Goal: Ask a question: Seek information or help from site administrators or community

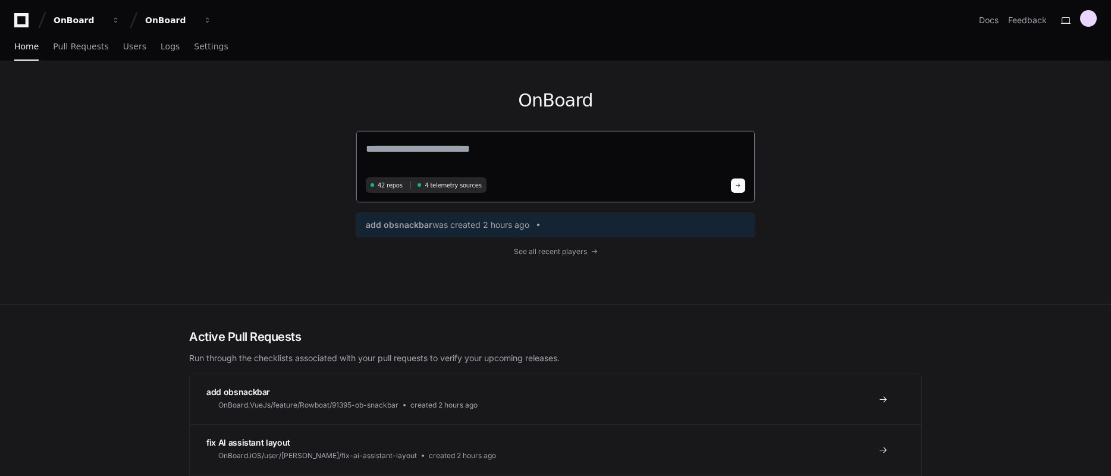
click at [463, 156] on textarea at bounding box center [556, 156] width 380 height 33
click at [514, 159] on textarea at bounding box center [556, 156] width 380 height 33
drag, startPoint x: 798, startPoint y: 114, endPoint x: 775, endPoint y: 126, distance: 25.5
click at [798, 114] on div "OnBoard 42 repos 4 telemetry sources add obsnackbar was created 2 hours ago See…" at bounding box center [555, 182] width 761 height 243
click at [623, 156] on textarea at bounding box center [556, 156] width 380 height 33
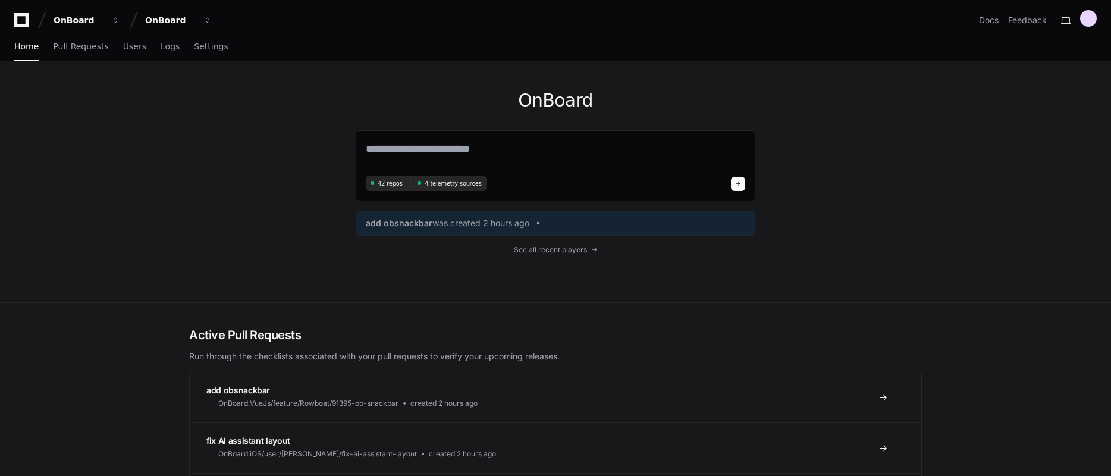
click at [896, 196] on div "OnBoard 42 repos 4 telemetry sources add obsnackbar was created 2 hours ago See…" at bounding box center [555, 181] width 761 height 241
click at [623, 150] on textarea at bounding box center [556, 156] width 380 height 32
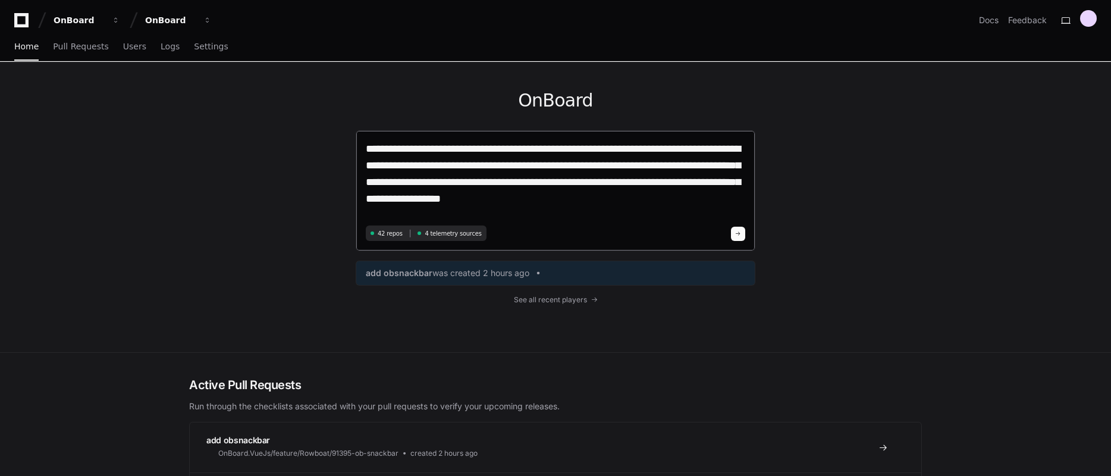
type textarea "**********"
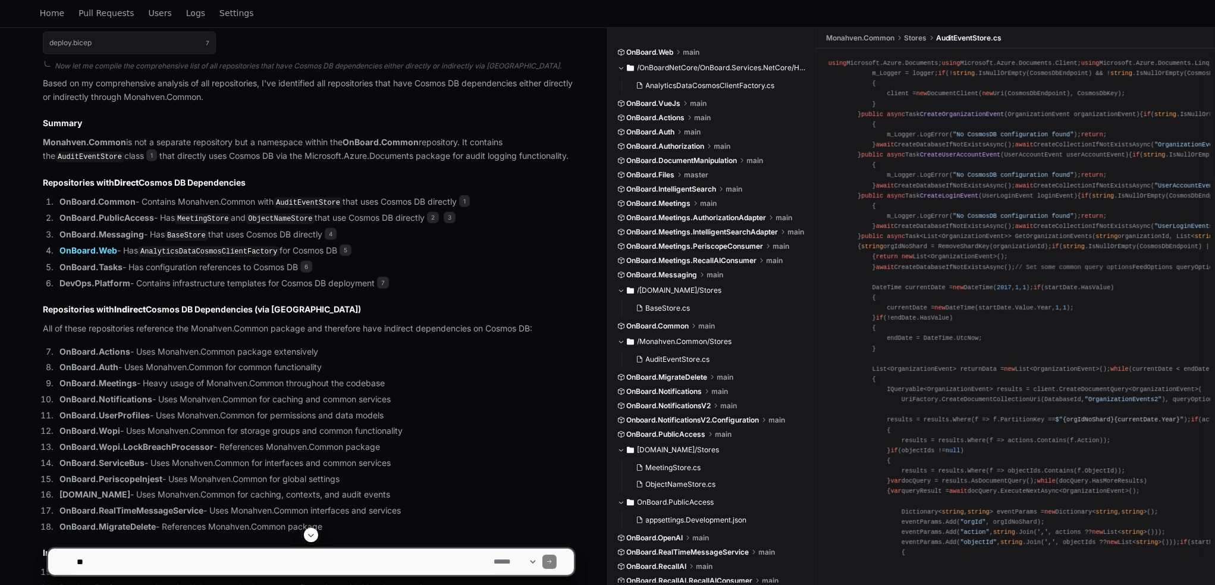
scroll to position [847, 0]
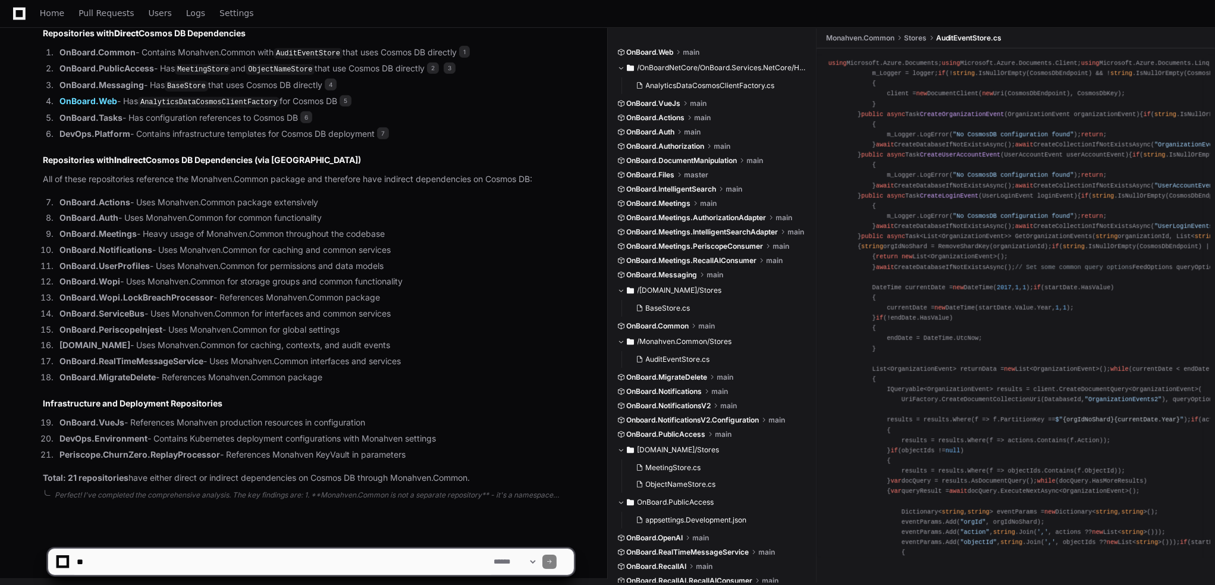
click at [233, 475] on textarea at bounding box center [282, 561] width 417 height 26
click at [414, 131] on li "DevOps.Platform - Contains infrastructure templates for Cosmos DB deployment 7" at bounding box center [315, 134] width 518 height 14
click at [267, 475] on textarea at bounding box center [282, 561] width 417 height 26
type textarea "**********"
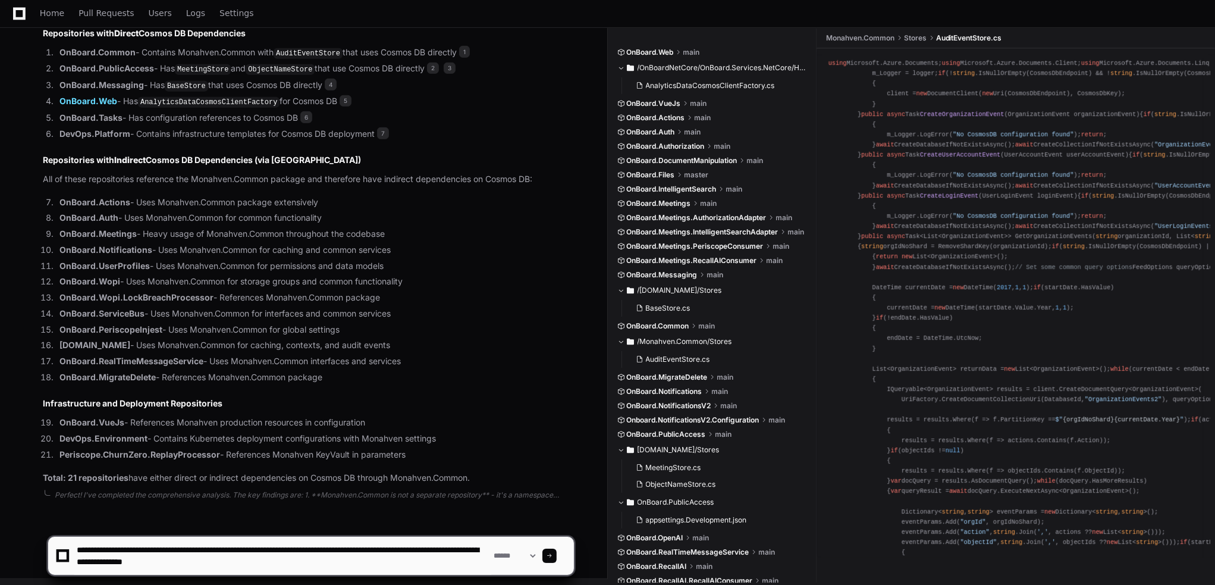
drag, startPoint x: 198, startPoint y: 549, endPoint x: 276, endPoint y: 547, distance: 78.6
click at [276, 475] on textarea at bounding box center [282, 556] width 417 height 38
click at [139, 475] on textarea at bounding box center [282, 556] width 417 height 38
paste textarea "*******"
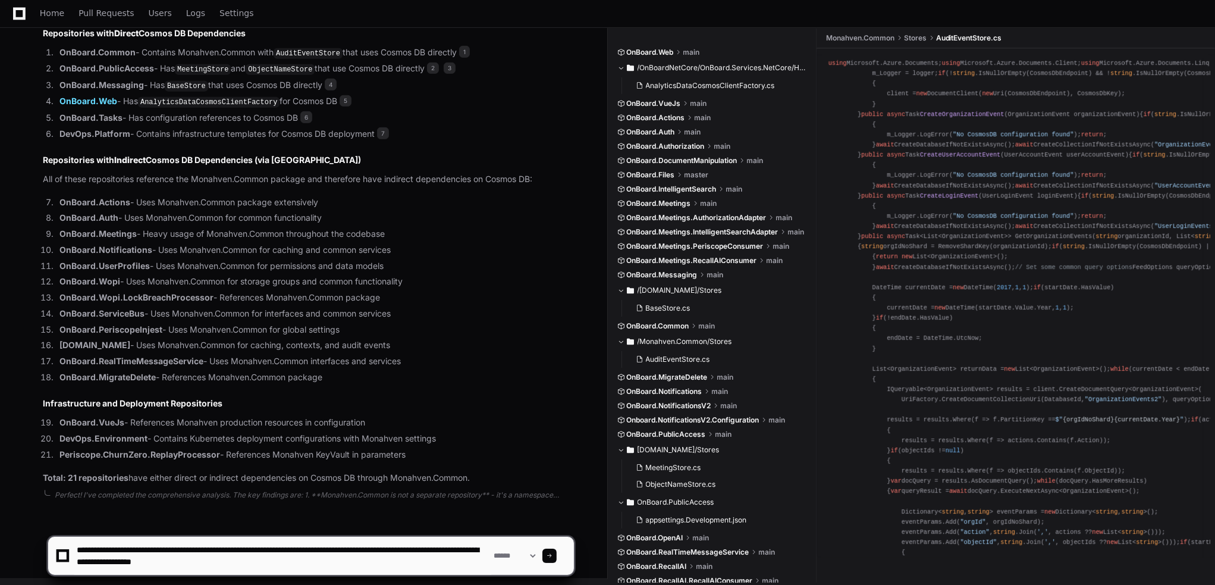
type textarea "**********"
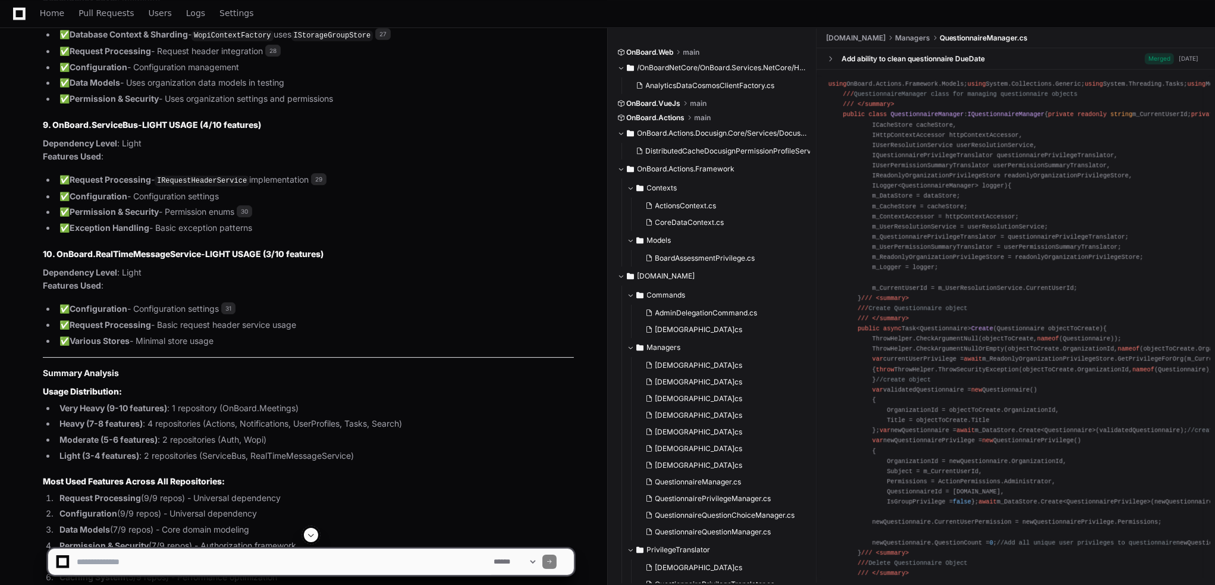
scroll to position [5342, 0]
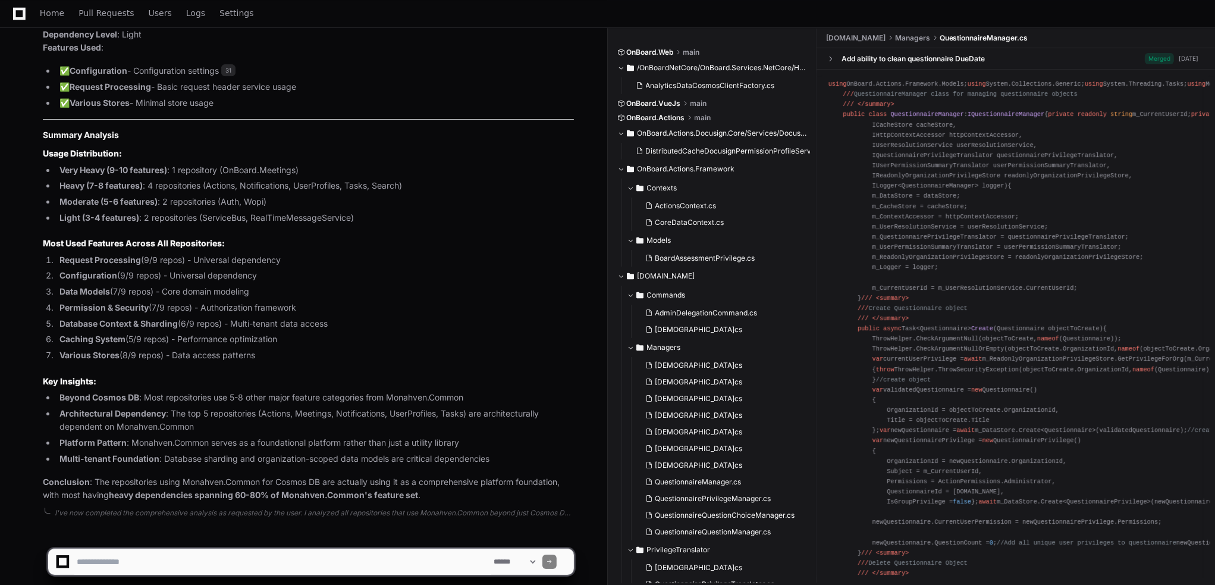
click at [109, 475] on textarea at bounding box center [282, 561] width 417 height 26
click at [209, 475] on textarea at bounding box center [282, 561] width 417 height 26
type textarea "**********"
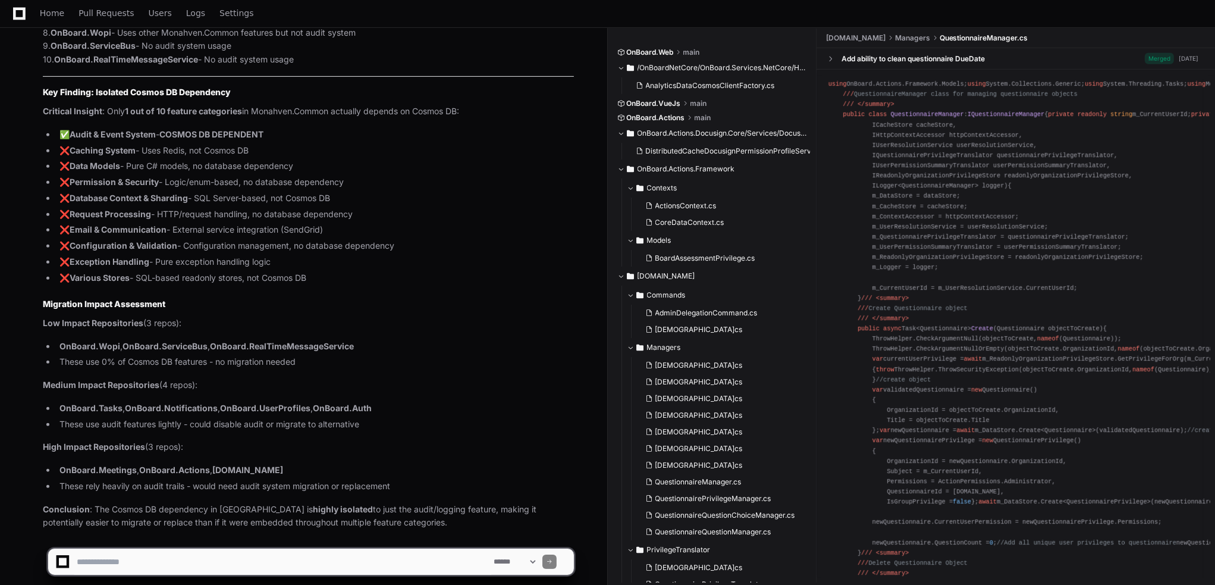
scroll to position [6854, 0]
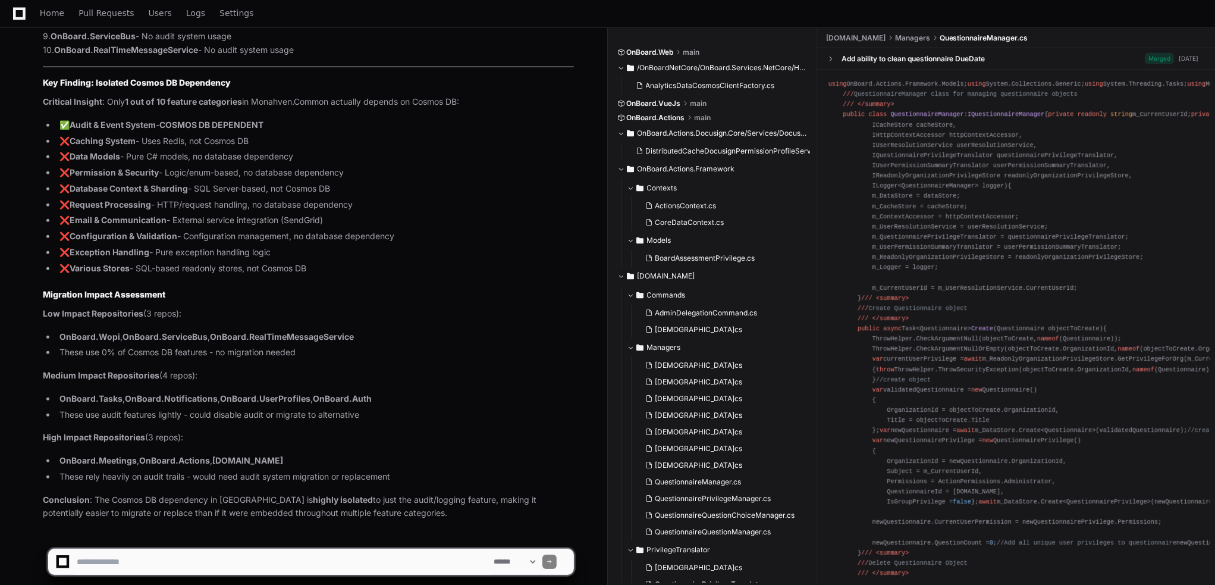
click at [181, 475] on textarea at bounding box center [282, 561] width 417 height 26
click at [205, 475] on textarea at bounding box center [282, 561] width 417 height 26
type textarea "*"
click at [206, 475] on textarea at bounding box center [282, 561] width 417 height 26
click at [202, 475] on textarea at bounding box center [282, 561] width 417 height 26
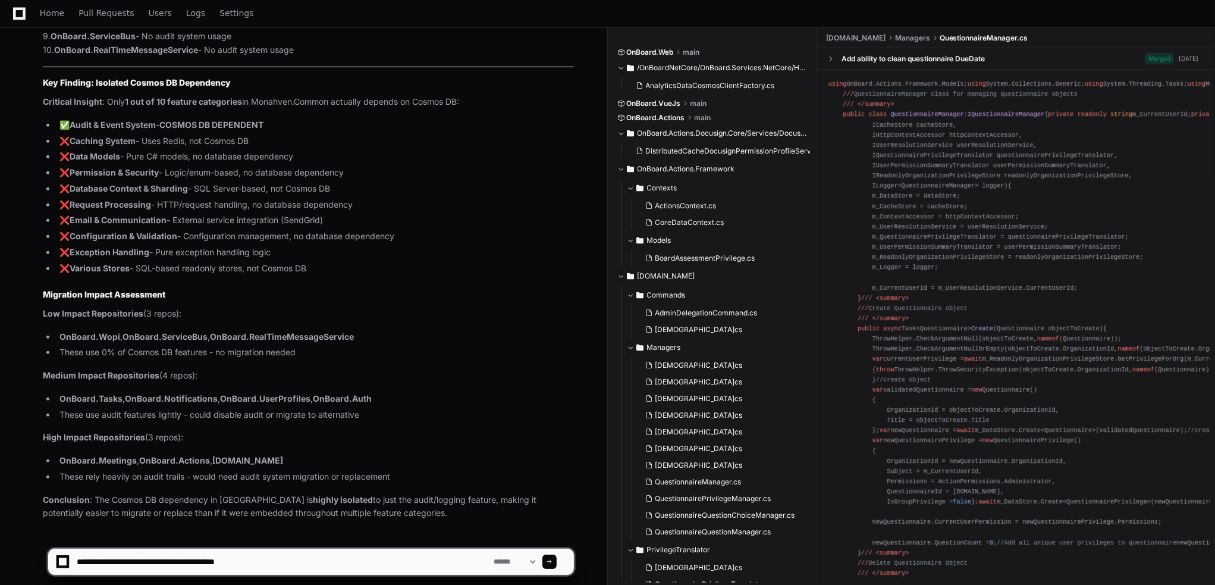
click at [305, 475] on textarea at bounding box center [282, 561] width 417 height 26
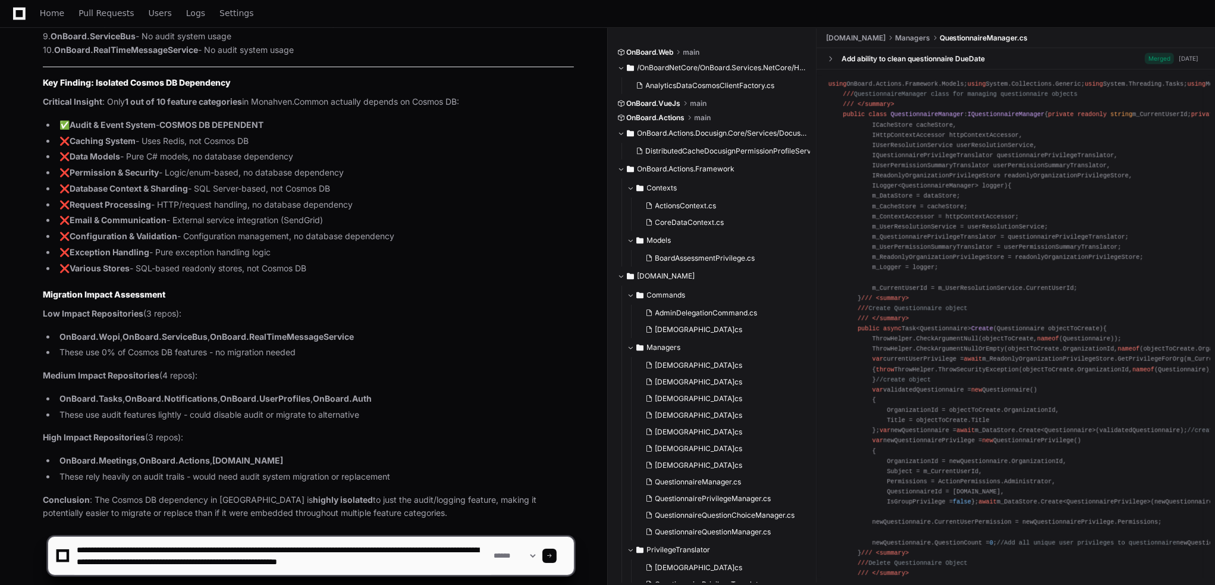
type textarea "**********"
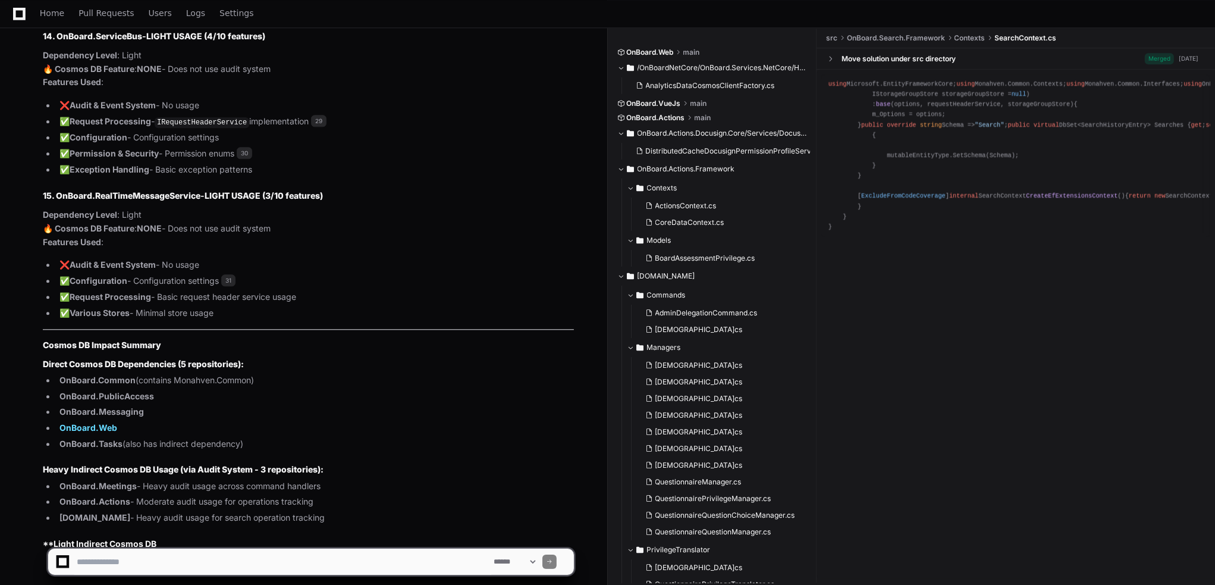
scroll to position [9924, 0]
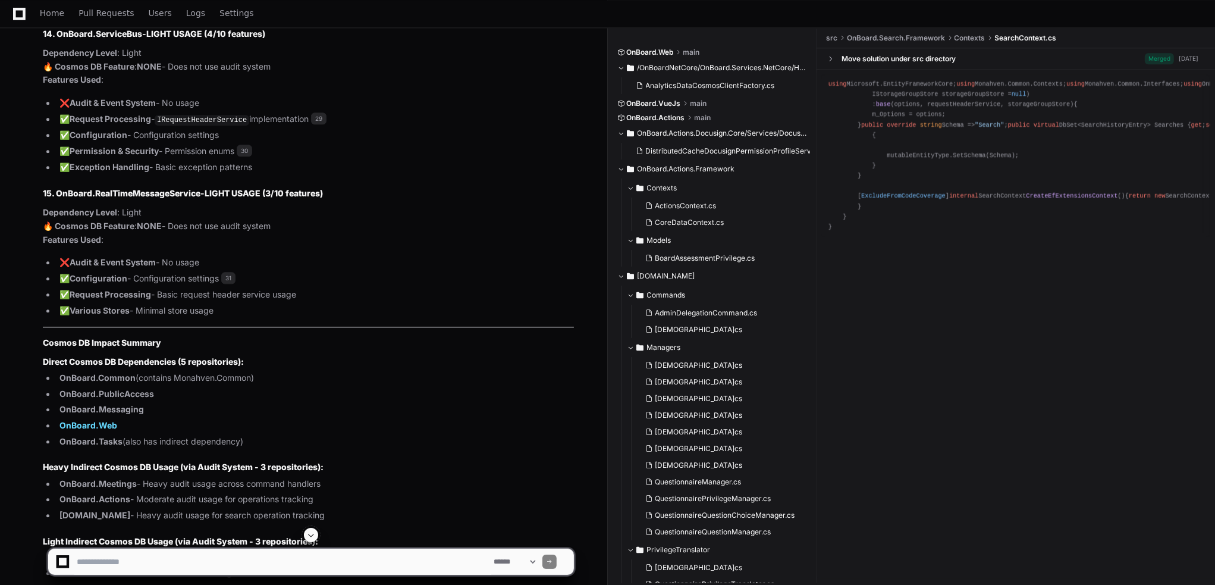
click at [502, 475] on select "**********" at bounding box center [514, 561] width 46 height 8
click at [355, 475] on textarea at bounding box center [282, 561] width 417 height 26
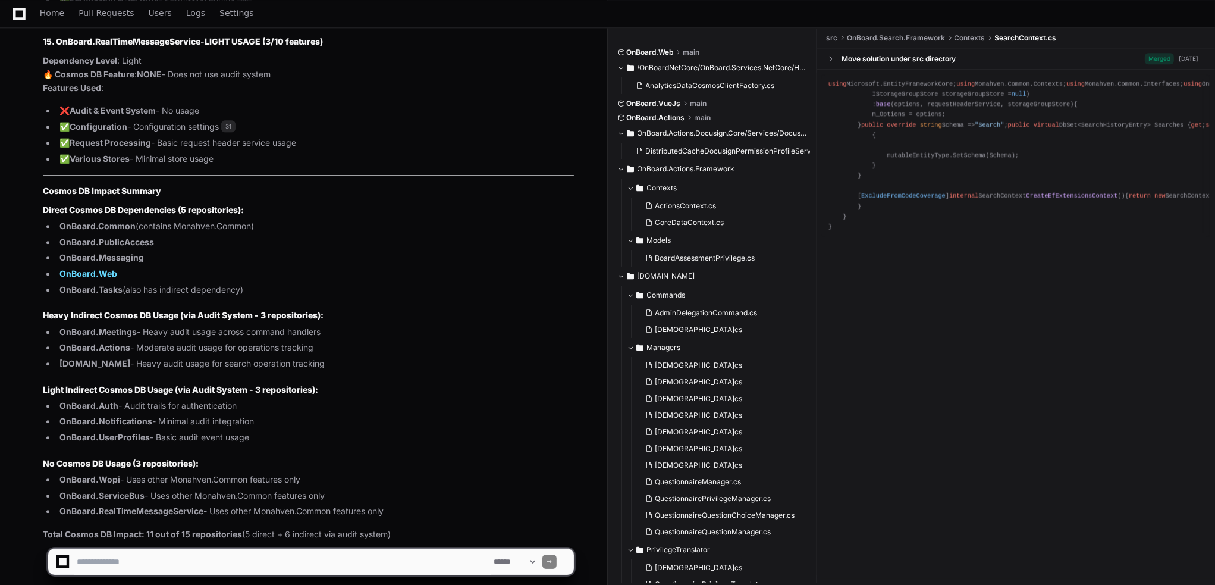
click at [239, 475] on textarea at bounding box center [282, 561] width 417 height 26
type textarea "**********"
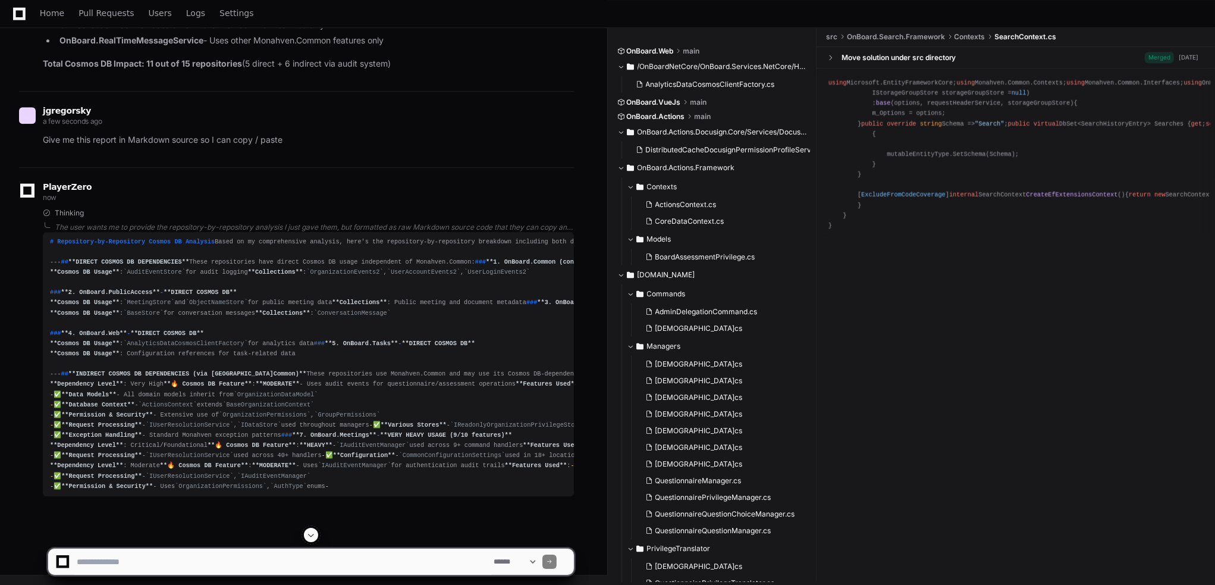
scroll to position [10953, 0]
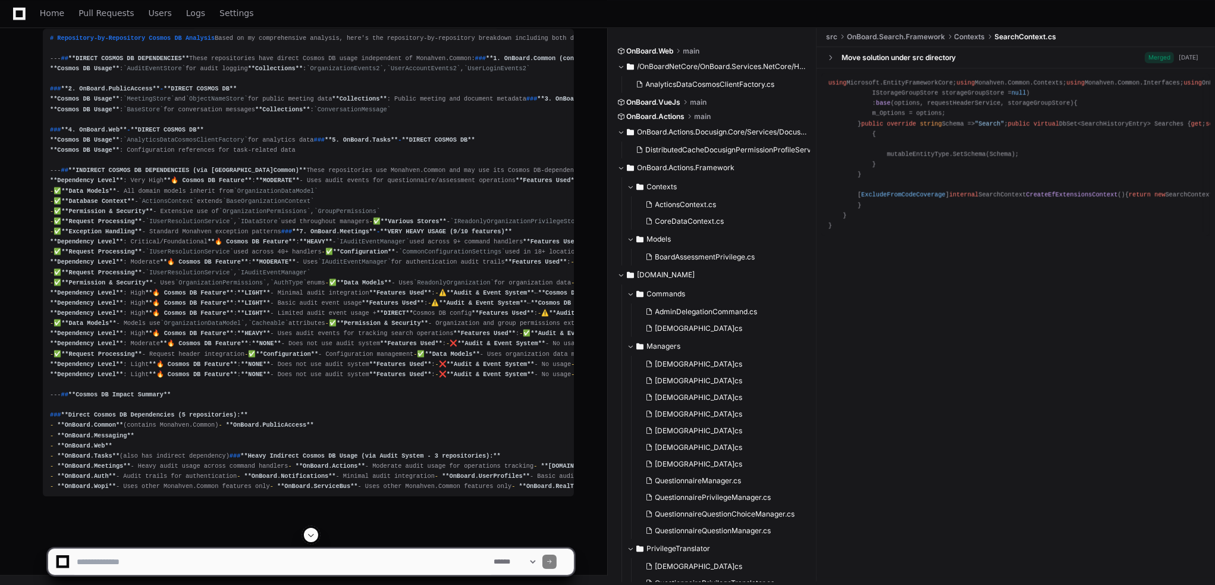
click at [226, 192] on div "# Repository-by-Repository Cosmos DB Analysis Based on my comprehensive analysi…" at bounding box center [308, 262] width 517 height 459
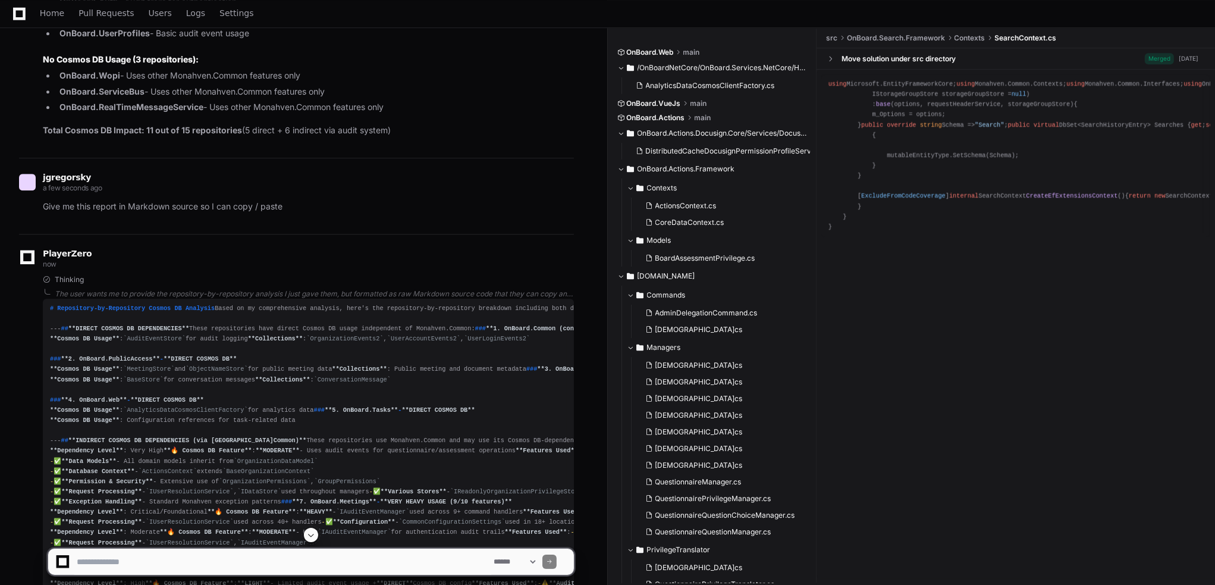
scroll to position [10477, 0]
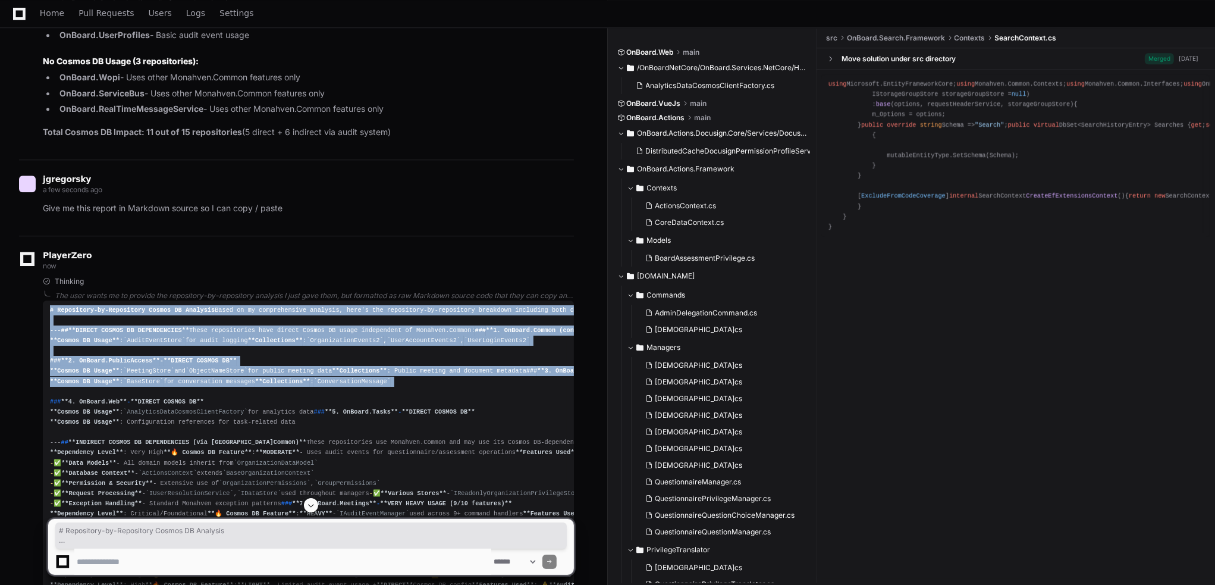
drag, startPoint x: 107, startPoint y: 295, endPoint x: 348, endPoint y: 475, distance: 300.9
click at [348, 475] on div "# Repository-by-Repository Cosmos DB Analysis Based on my comprehensive analysi…" at bounding box center [308, 534] width 517 height 459
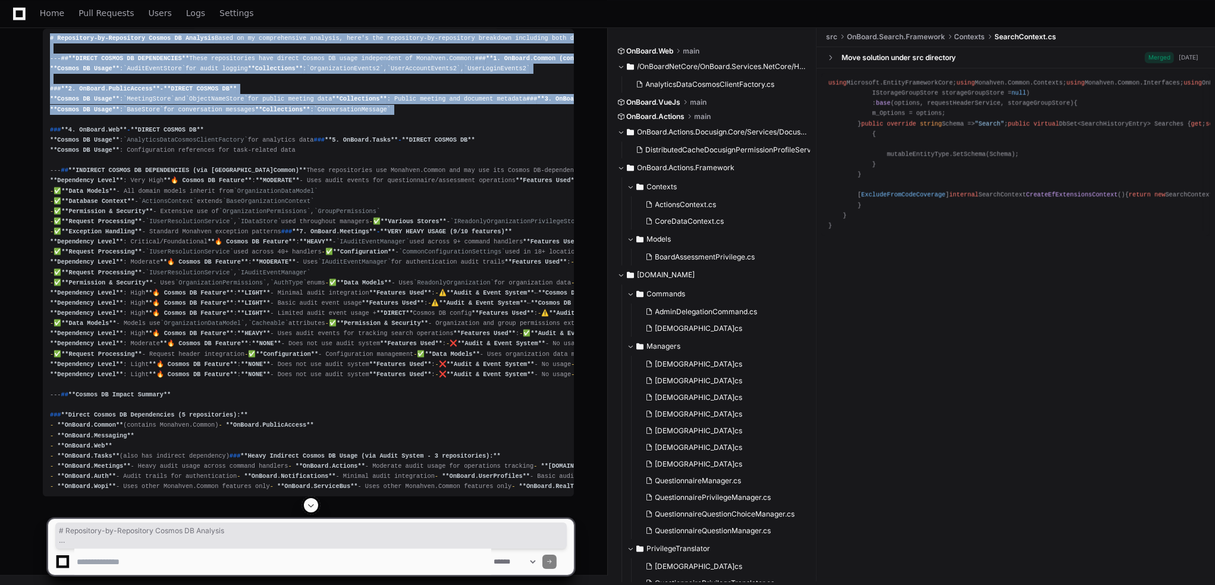
scroll to position [12116, 0]
click at [394, 475] on div "# Repository-by-Repository Cosmos DB Analysis Based on my comprehensive analysi…" at bounding box center [308, 262] width 517 height 459
copy div "# Repository-by-Repository Cosmos DB Analysis Based on my comprehensive analysi…"
